Goal: Find specific page/section: Find specific page/section

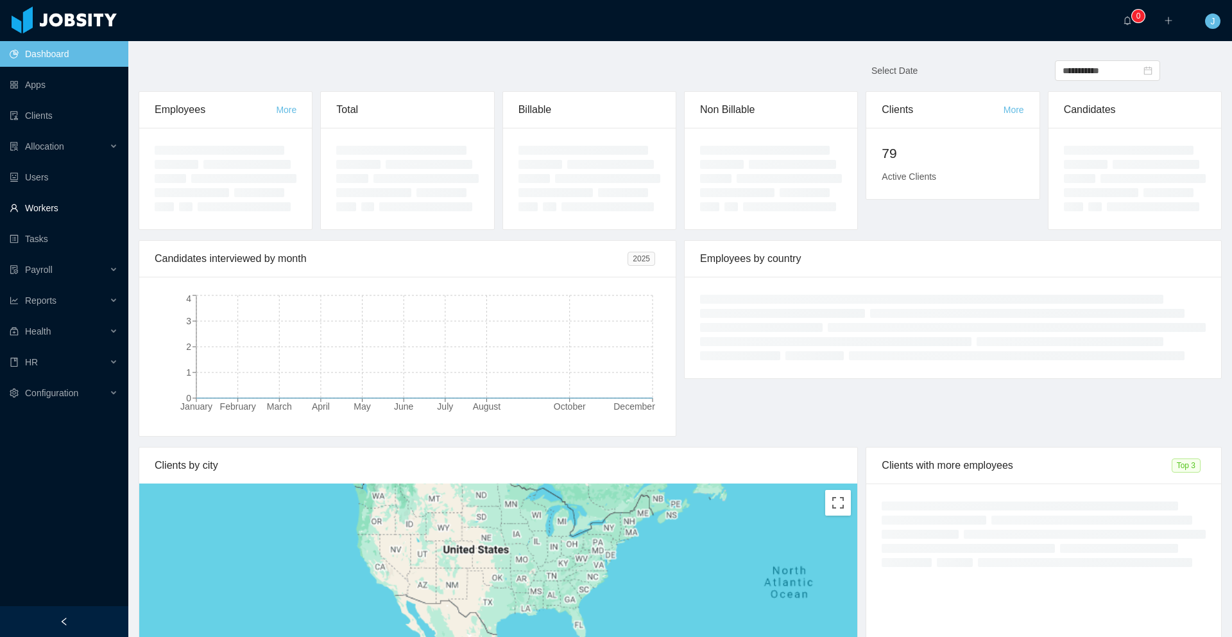
click at [74, 212] on link "Workers" at bounding box center [64, 208] width 108 height 26
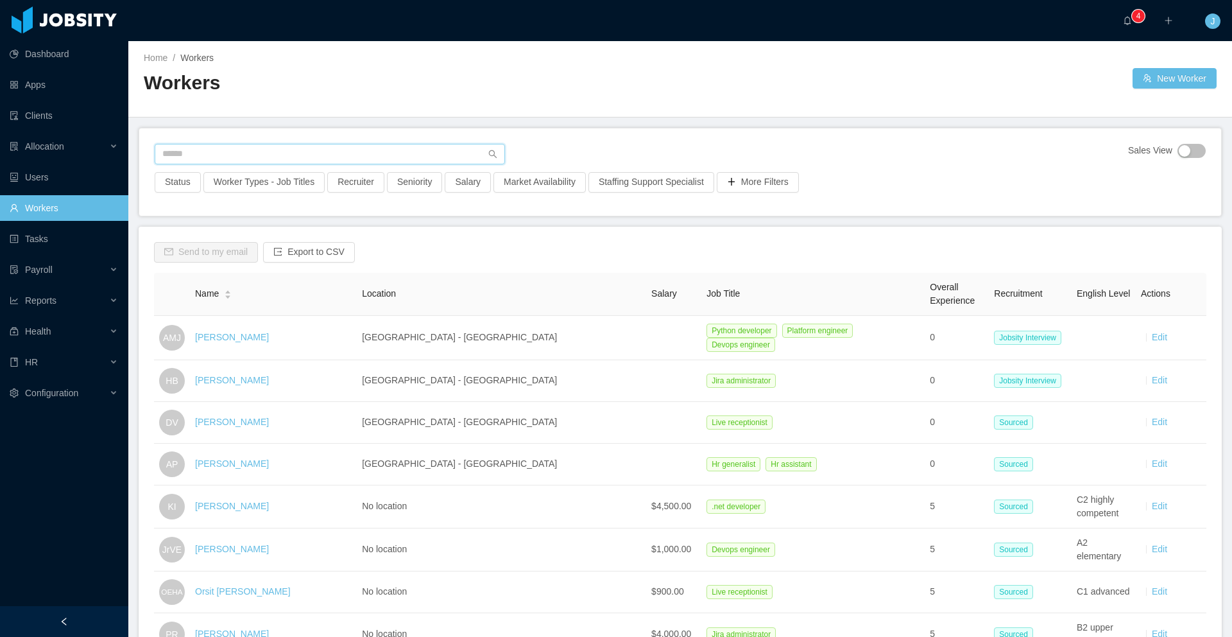
click at [225, 153] on input "text" at bounding box center [330, 154] width 350 height 21
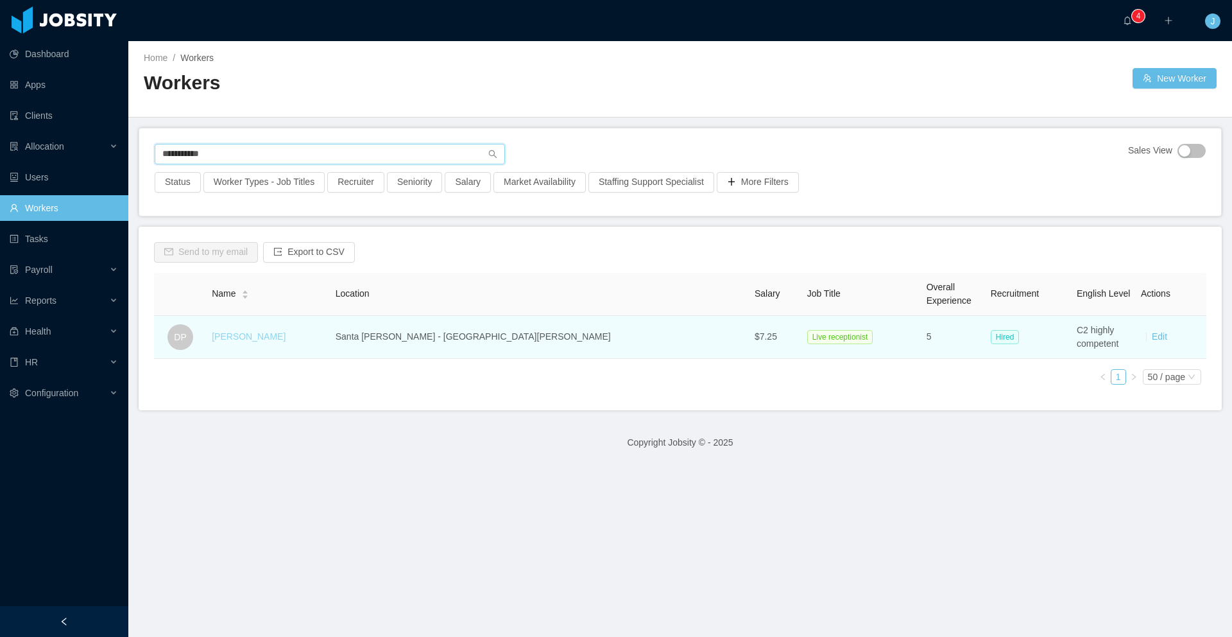
type input "**********"
click at [263, 340] on link "[PERSON_NAME]" at bounding box center [249, 336] width 74 height 10
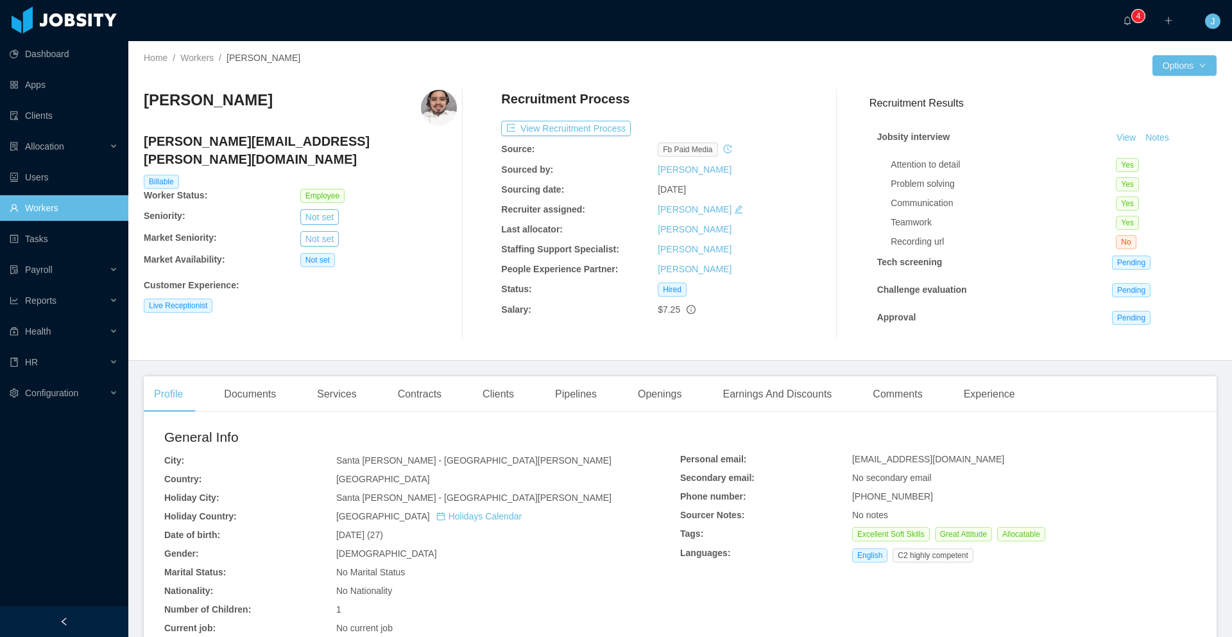
click at [428, 375] on main "Home / Workers / [PERSON_NAME] / Options [PERSON_NAME] [PERSON_NAME][EMAIL_ADDR…" at bounding box center [680, 339] width 1104 height 596
click at [428, 392] on div "Contracts" at bounding box center [420, 394] width 64 height 36
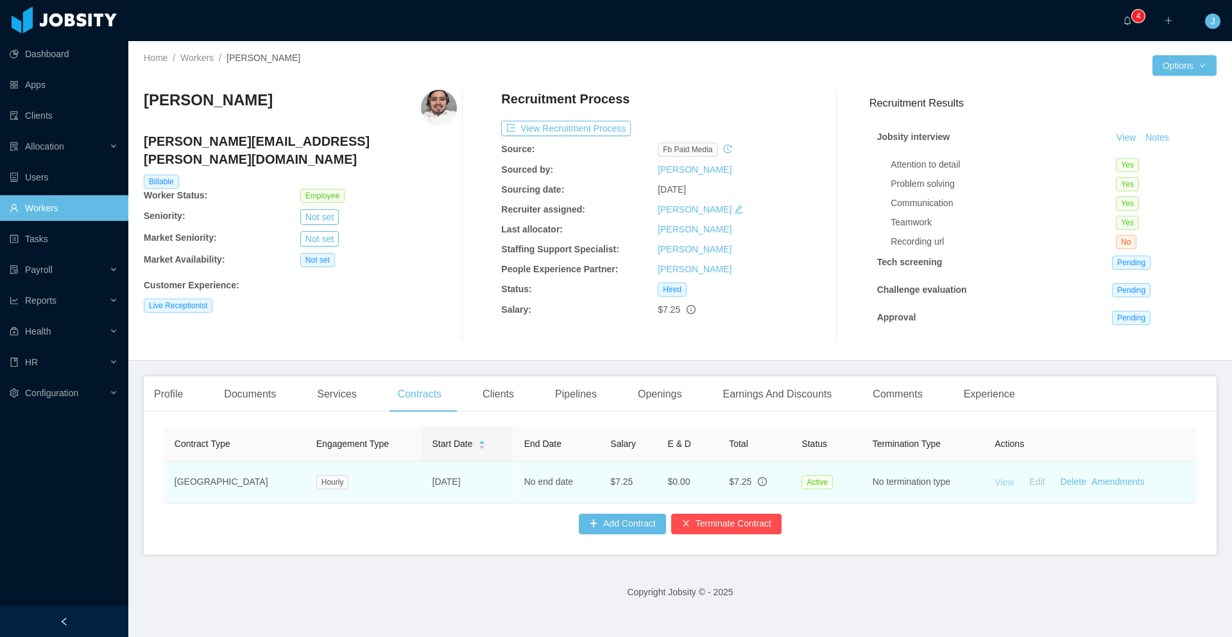
click at [995, 483] on link "View" at bounding box center [1004, 481] width 19 height 10
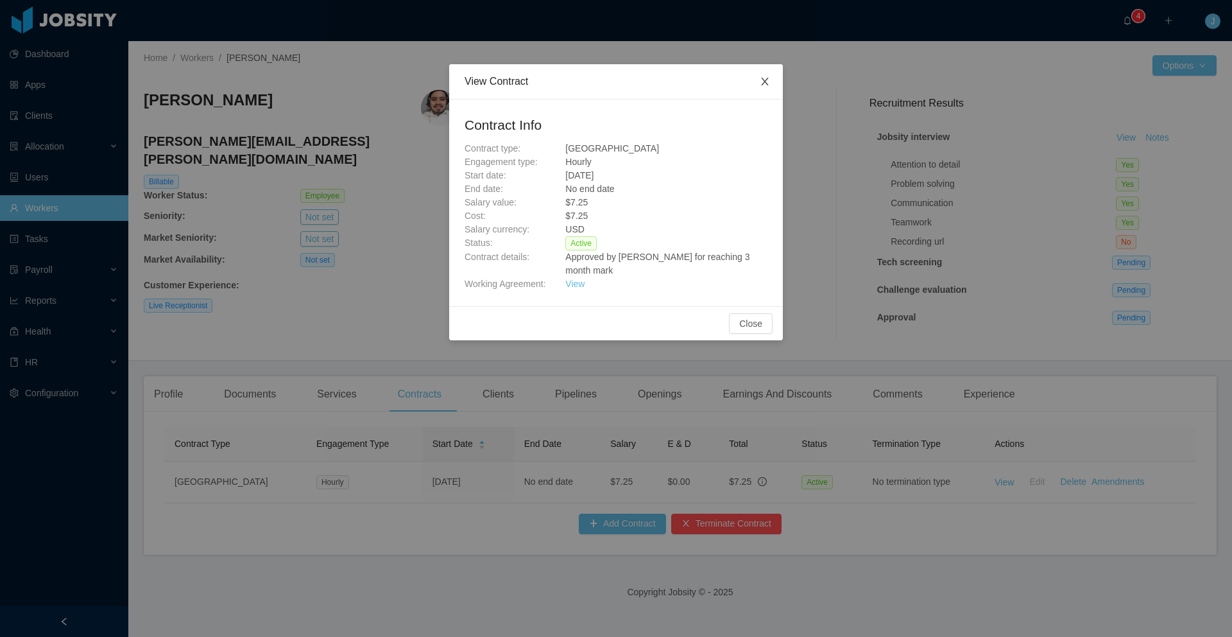
click at [763, 87] on icon "icon: close" at bounding box center [765, 81] width 10 height 10
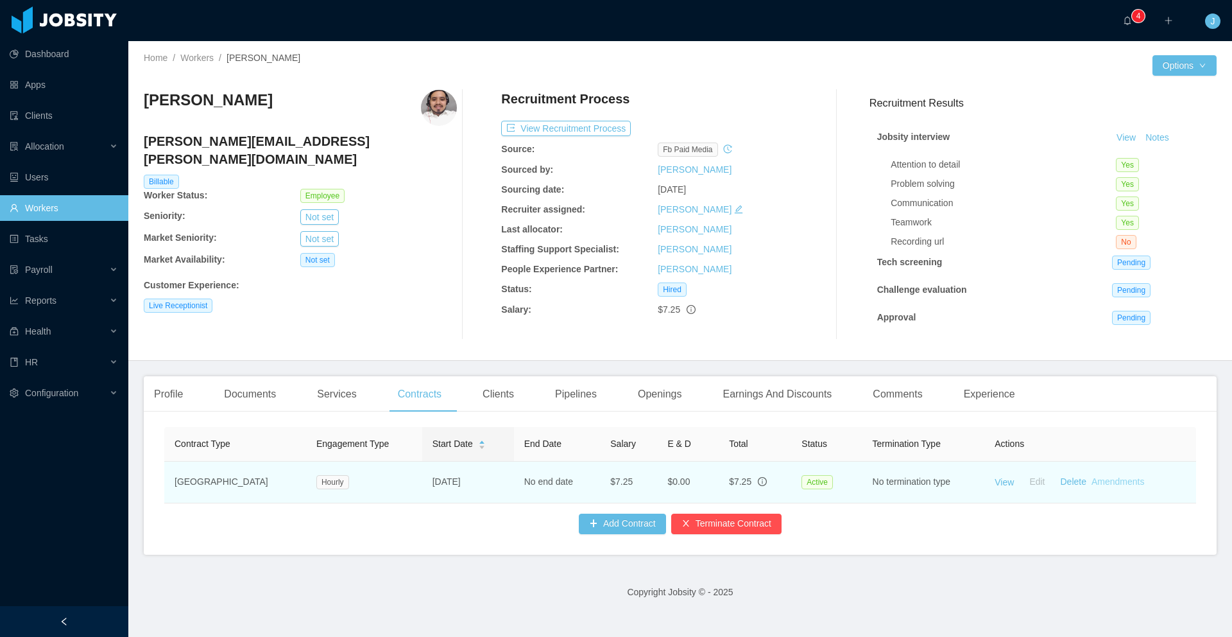
click at [1100, 480] on link "Amendments" at bounding box center [1118, 481] width 53 height 10
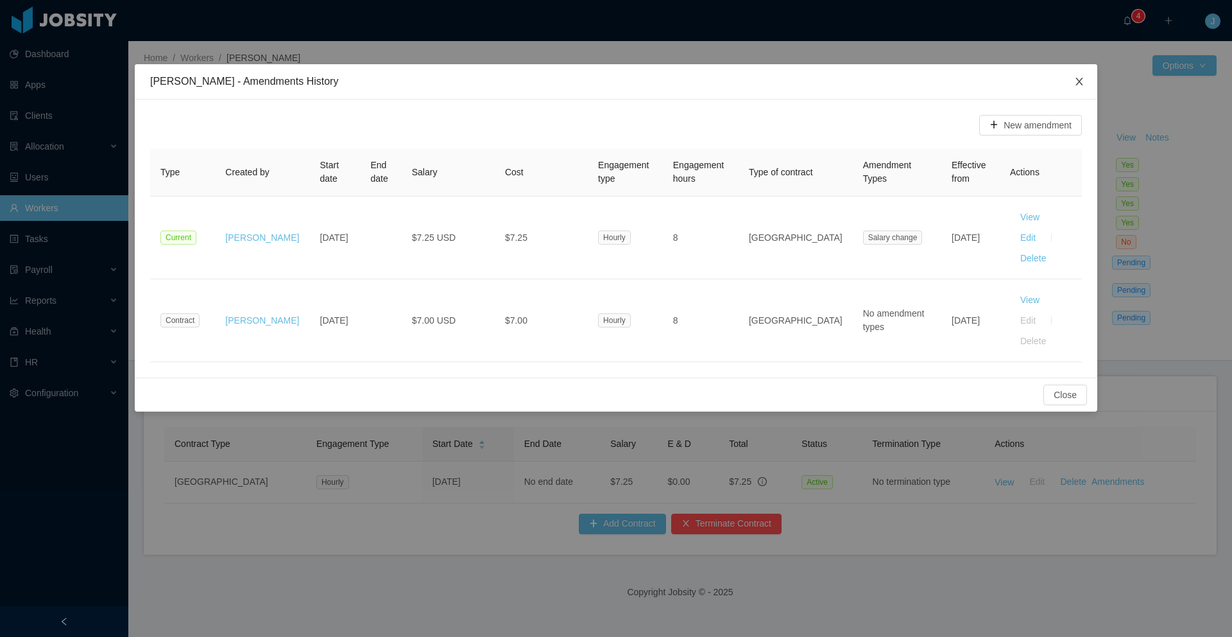
click at [1076, 85] on icon "icon: close" at bounding box center [1080, 81] width 10 height 10
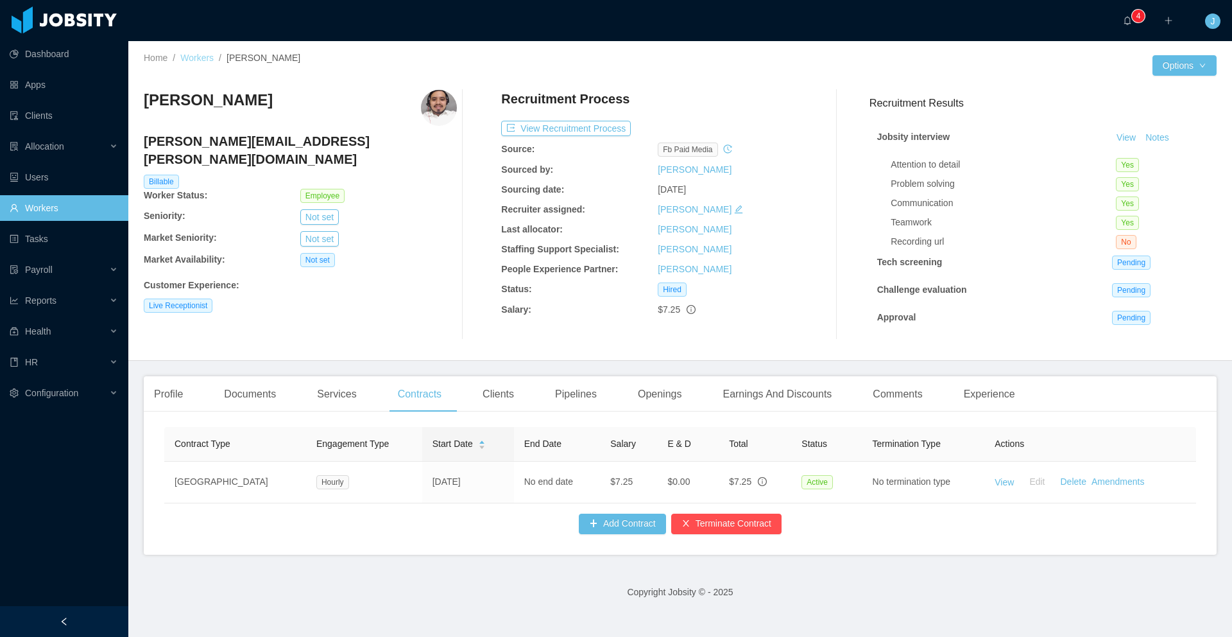
click at [192, 58] on link "Workers" at bounding box center [196, 58] width 33 height 10
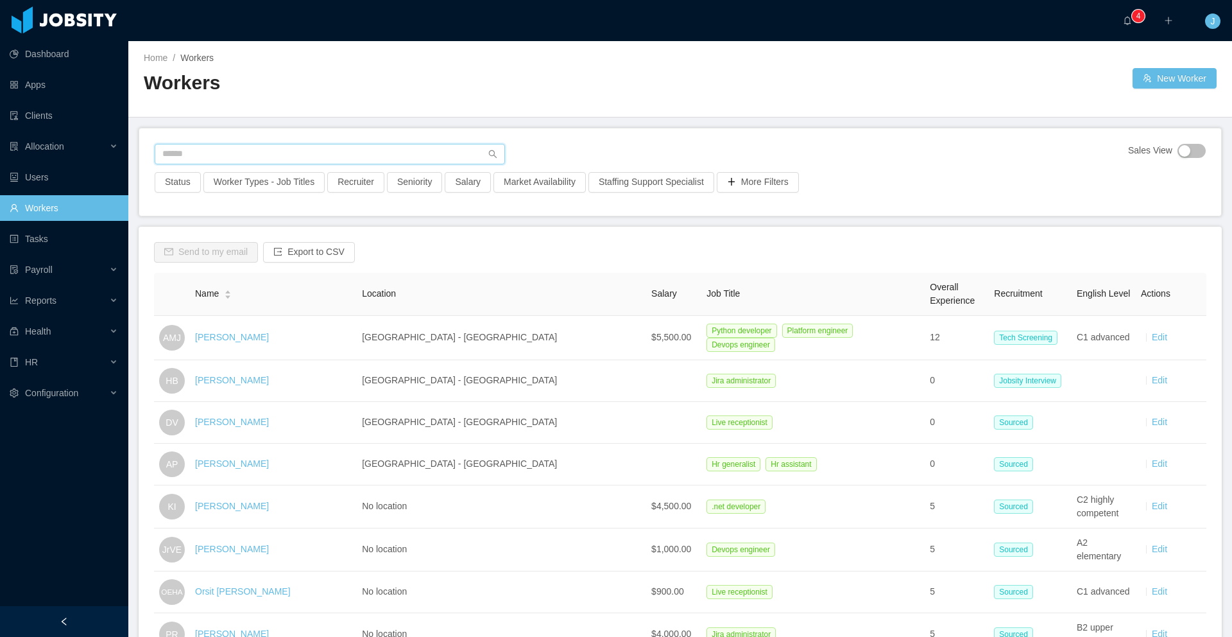
click at [257, 155] on input "text" at bounding box center [330, 154] width 350 height 21
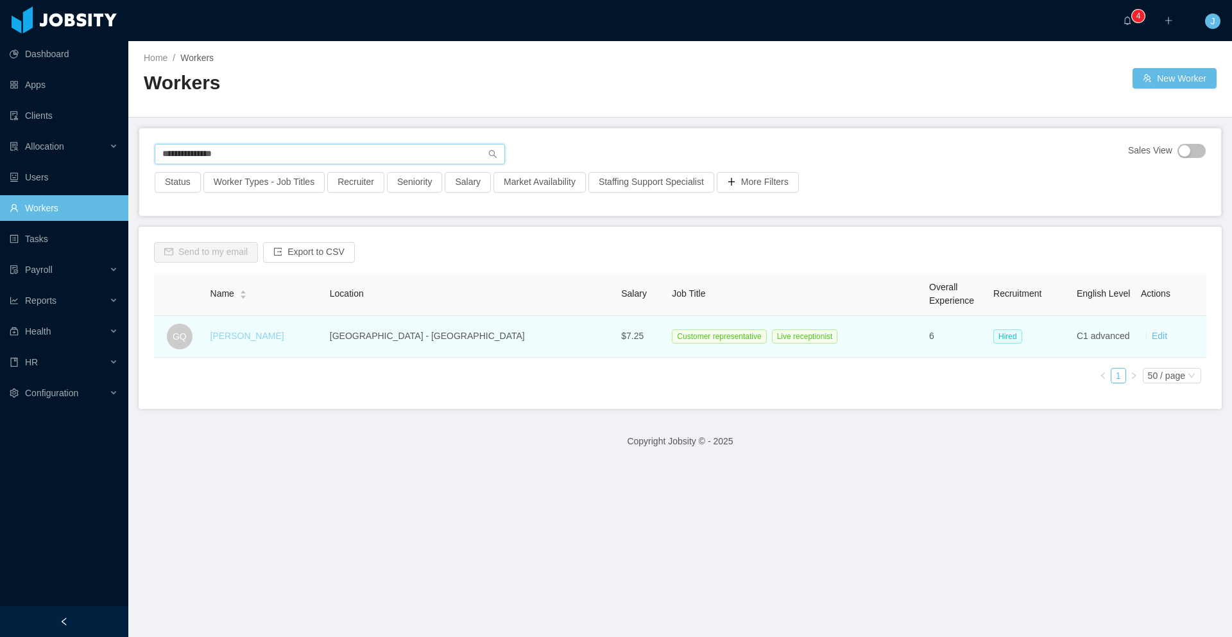
type input "**********"
click at [273, 336] on link "[PERSON_NAME]" at bounding box center [248, 336] width 74 height 10
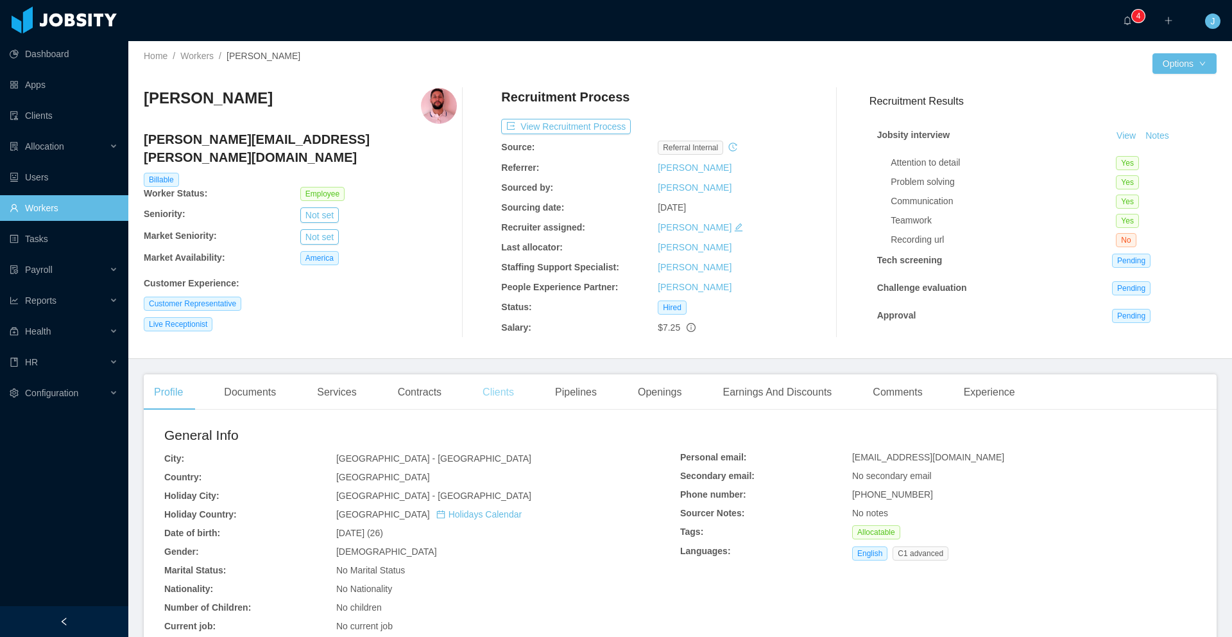
scroll to position [3, 0]
